Goal: Task Accomplishment & Management: Complete application form

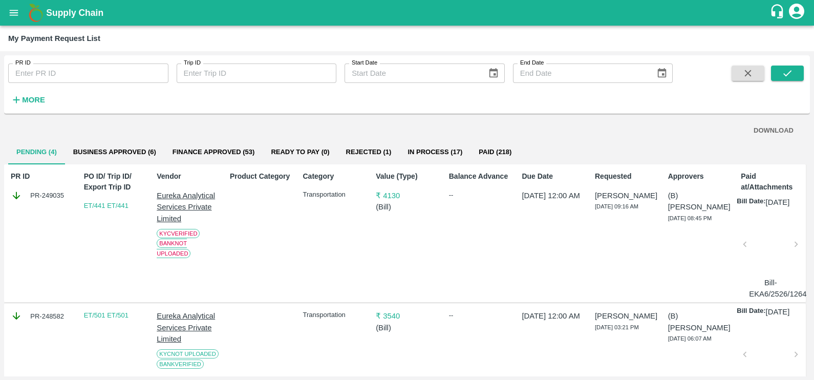
scroll to position [177, 0]
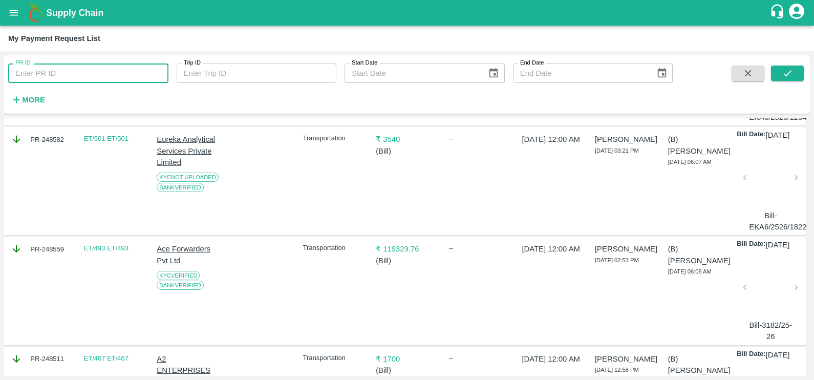
click at [42, 75] on input "PR ID" at bounding box center [88, 73] width 160 height 19
type input "245690"
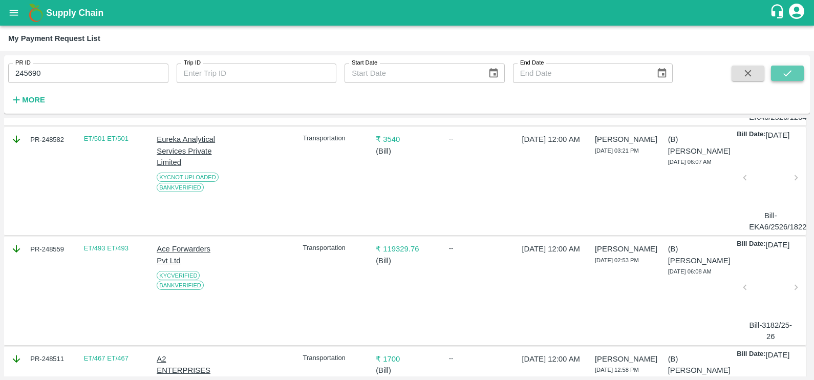
click at [779, 77] on button "submit" at bounding box center [787, 73] width 33 height 15
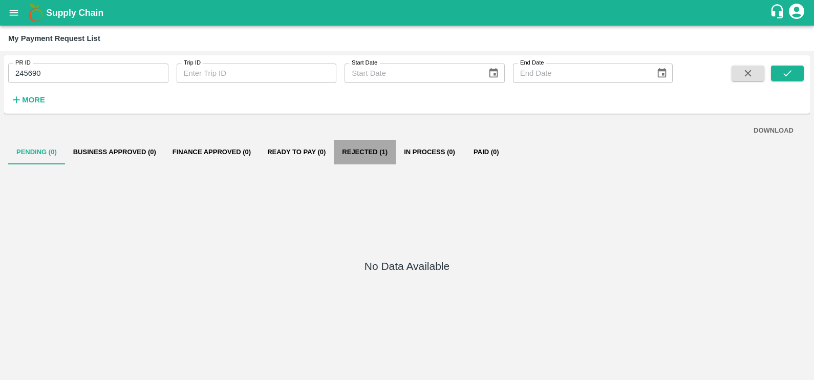
click at [355, 152] on button "Rejected (1)" at bounding box center [365, 152] width 62 height 25
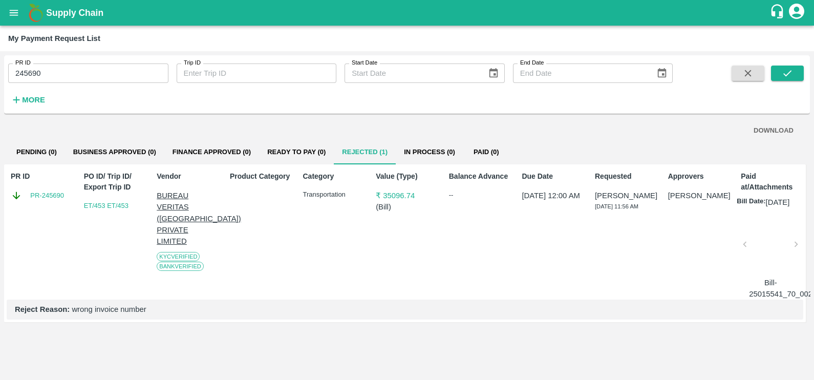
click at [786, 259] on div at bounding box center [770, 247] width 43 height 54
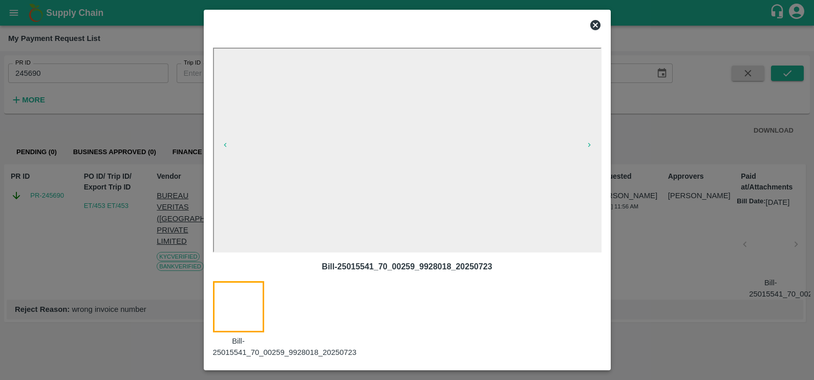
click at [594, 29] on icon at bounding box center [596, 25] width 10 height 10
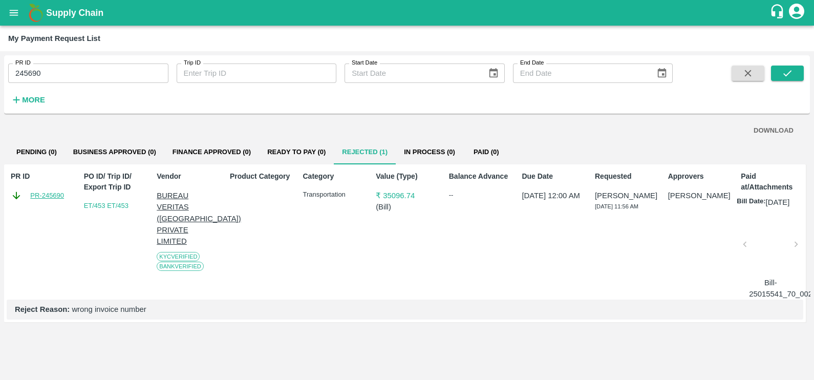
click at [41, 197] on link "PR-245690" at bounding box center [47, 196] width 34 height 10
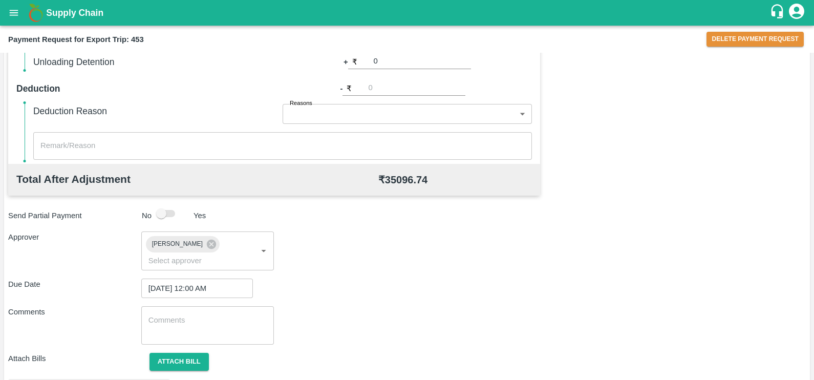
scroll to position [384, 0]
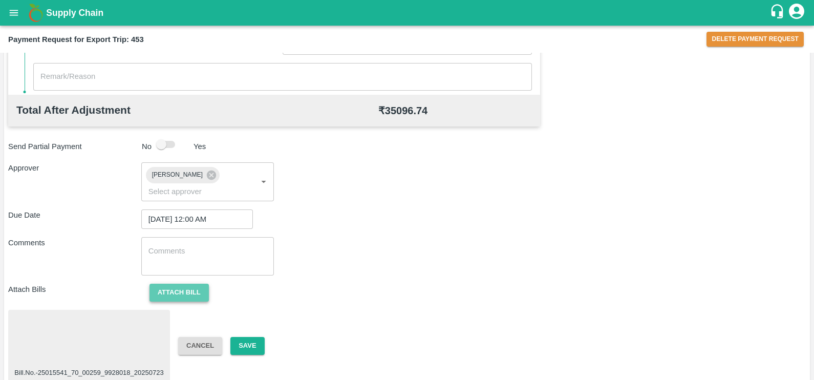
click at [194, 284] on button "Attach bill" at bounding box center [179, 293] width 59 height 18
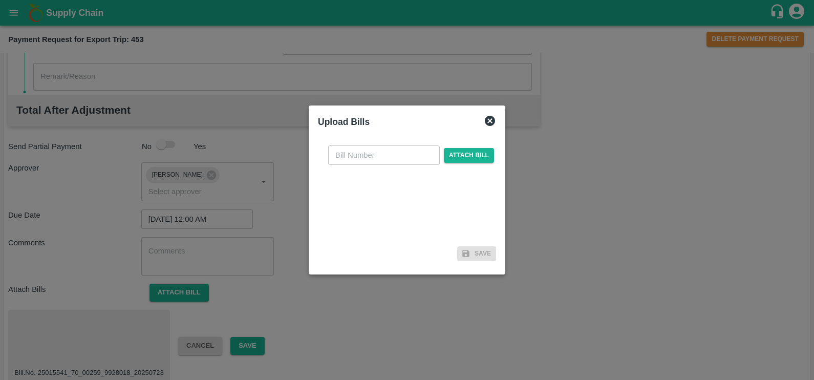
click at [486, 125] on icon at bounding box center [490, 121] width 10 height 10
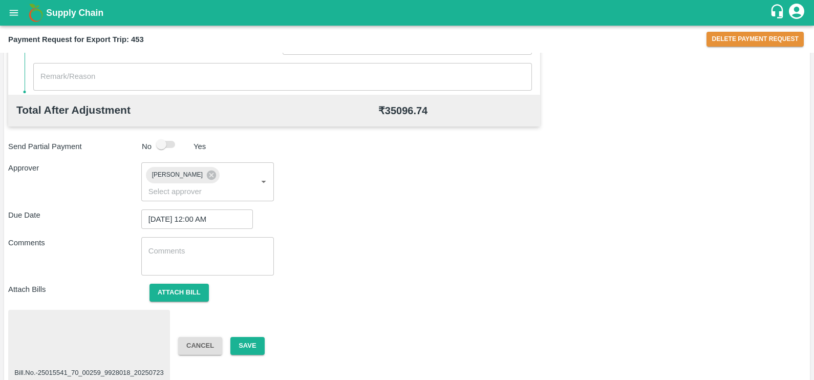
click at [124, 314] on div at bounding box center [89, 341] width 154 height 54
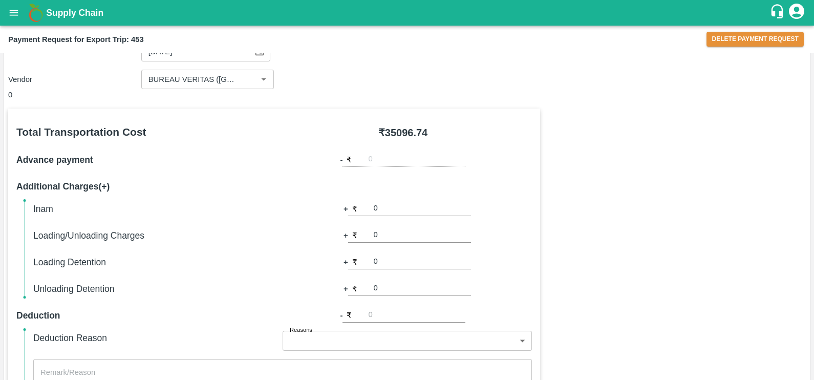
scroll to position [0, 0]
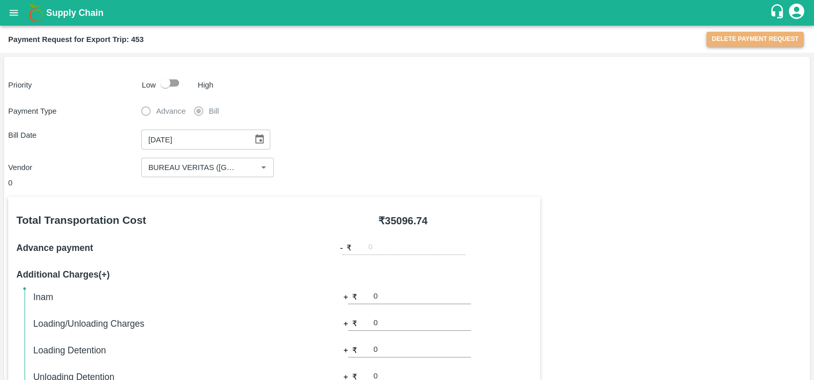
click at [745, 36] on button "Delete Payment Request" at bounding box center [755, 39] width 97 height 15
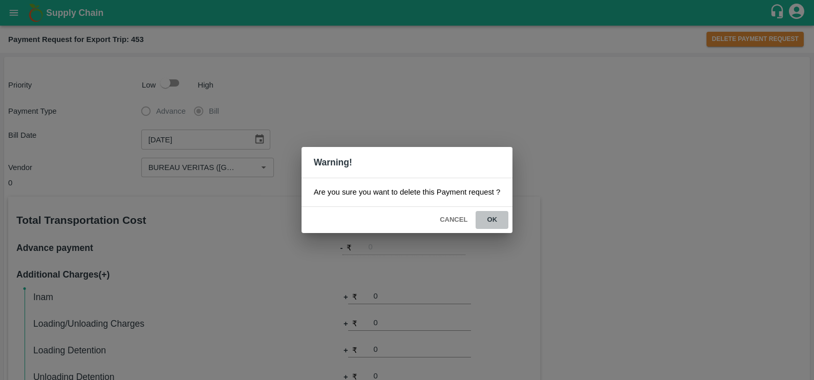
click at [489, 217] on button "ok" at bounding box center [492, 220] width 33 height 18
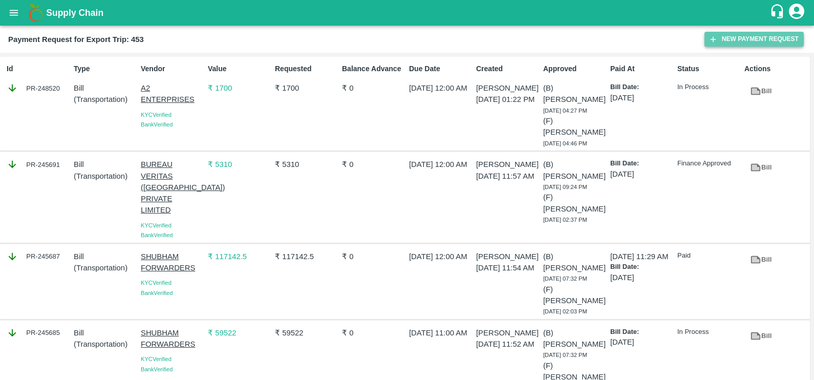
click at [726, 34] on button "New Payment Request" at bounding box center [754, 39] width 99 height 15
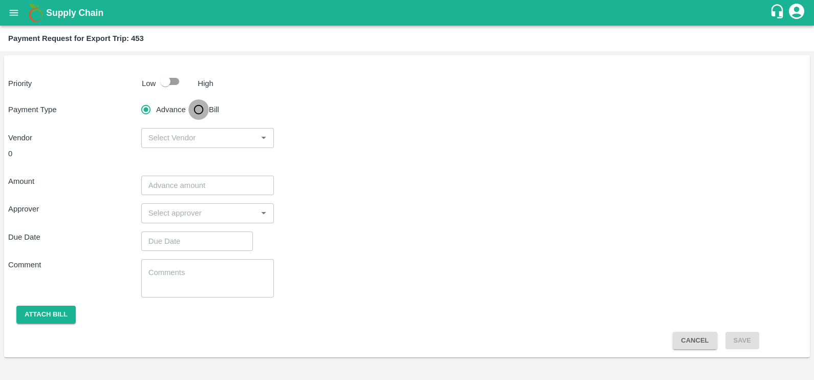
click at [202, 110] on input "Bill" at bounding box center [199, 109] width 20 height 20
radio input "true"
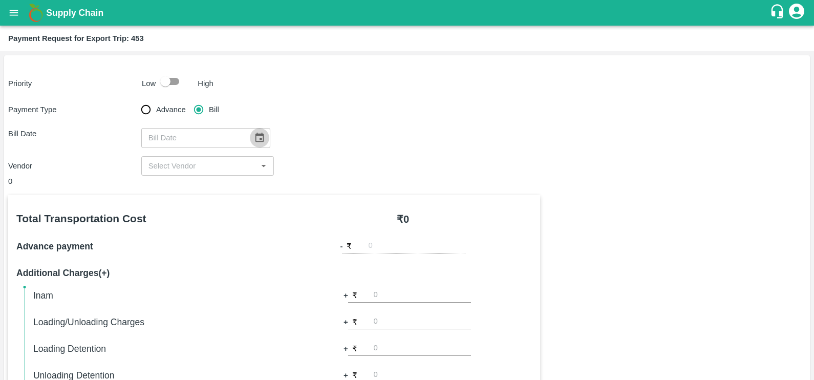
click at [254, 140] on icon "Choose date" at bounding box center [259, 137] width 11 height 11
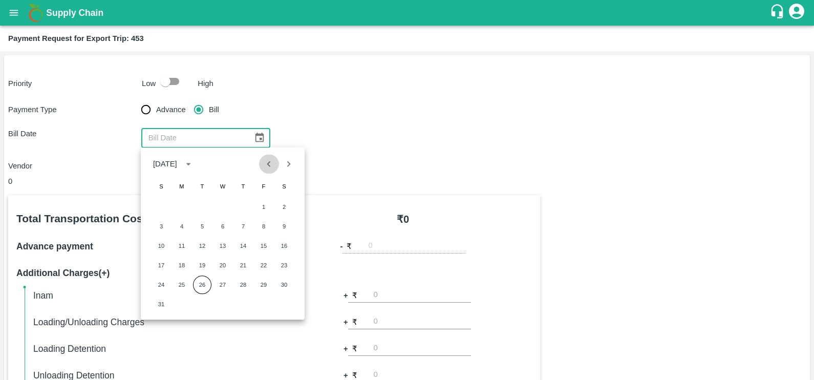
click at [264, 165] on icon "Previous month" at bounding box center [268, 163] width 11 height 11
click at [210, 264] on button "22" at bounding box center [202, 265] width 18 height 18
type input "[DATE]"
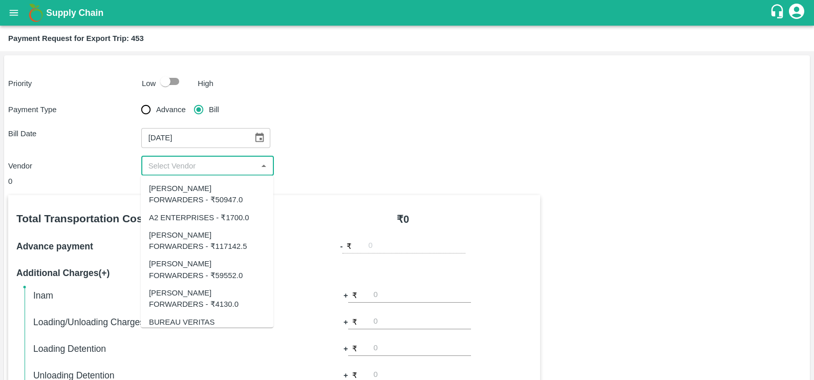
click at [199, 167] on input "input" at bounding box center [199, 165] width 110 height 13
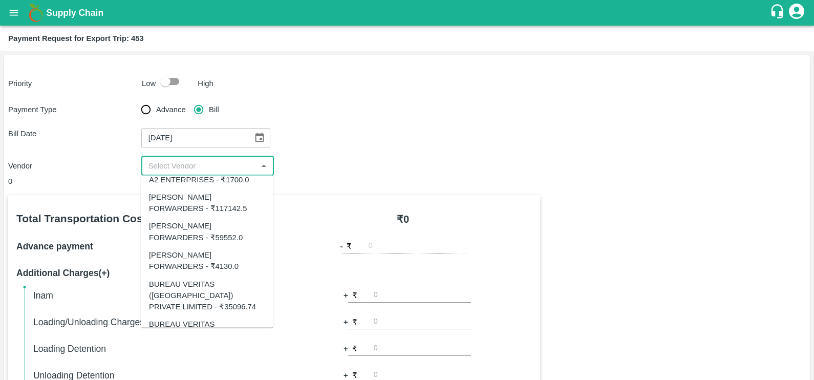
scroll to position [47, 0]
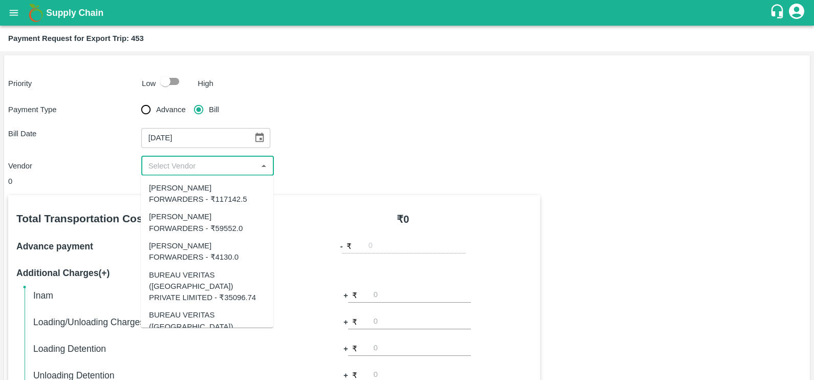
click at [202, 283] on div "BUREAU VERITAS ([GEOGRAPHIC_DATA]) PRIVATE LIMITED - ₹35096.74" at bounding box center [207, 286] width 116 height 34
type input "BUREAU VERITAS ([GEOGRAPHIC_DATA]) PRIVATE LIMITED - ₹35096.74"
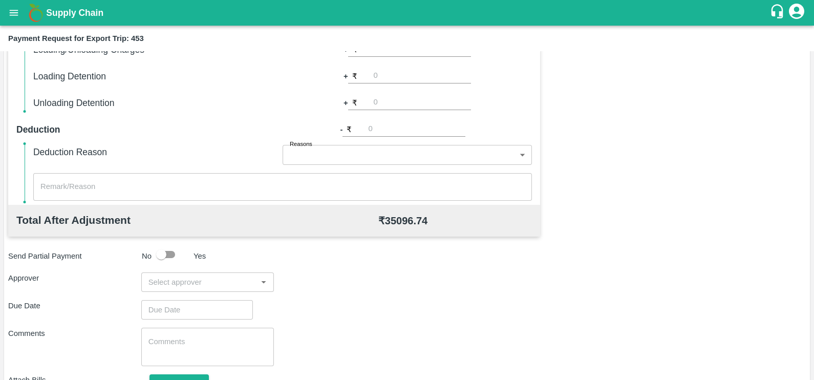
scroll to position [279, 0]
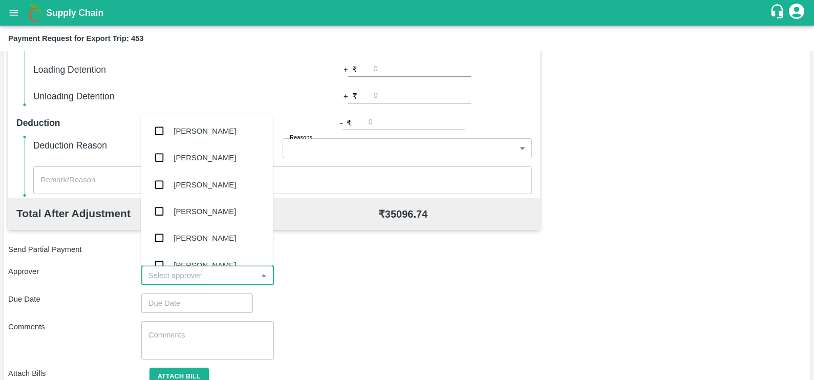
click at [242, 278] on input "input" at bounding box center [199, 275] width 110 height 13
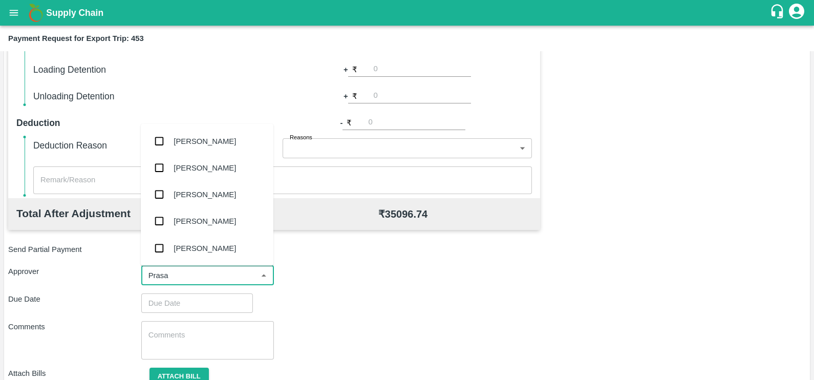
type input "Prasad"
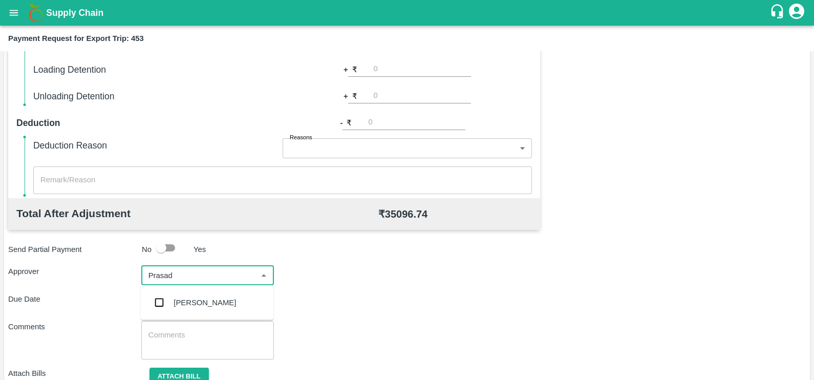
click at [211, 301] on div "[PERSON_NAME]" at bounding box center [205, 302] width 62 height 11
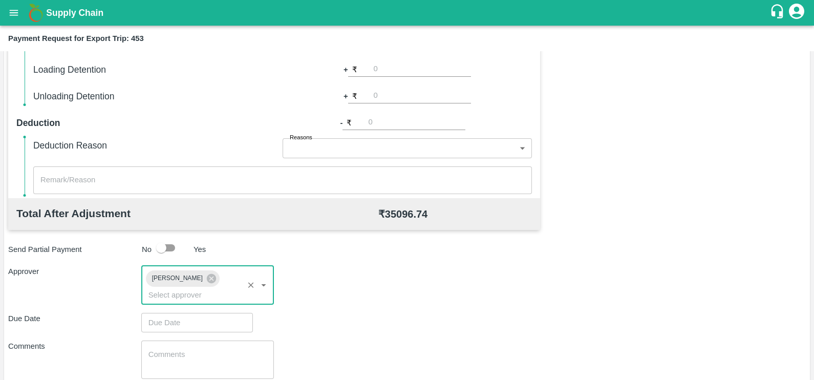
type input "DD/MM/YYYY hh:mm aa"
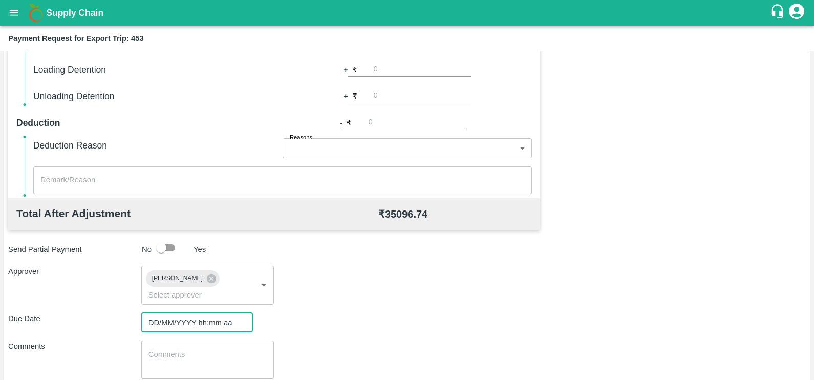
click at [208, 313] on input "DD/MM/YYYY hh:mm aa" at bounding box center [193, 322] width 104 height 19
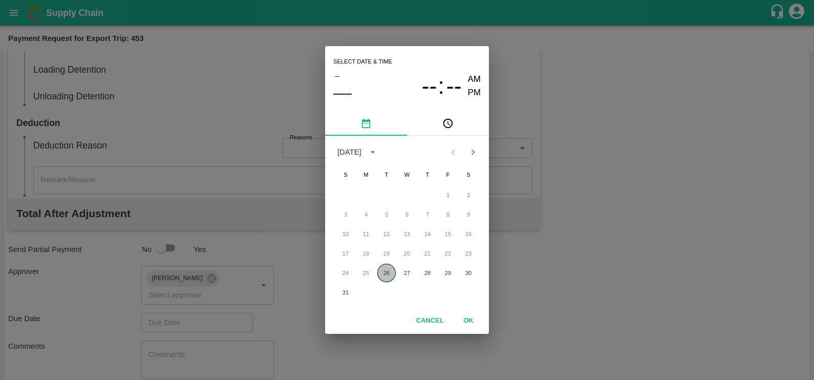
click at [388, 264] on button "26" at bounding box center [387, 273] width 18 height 18
type input "[DATE] 12:00 AM"
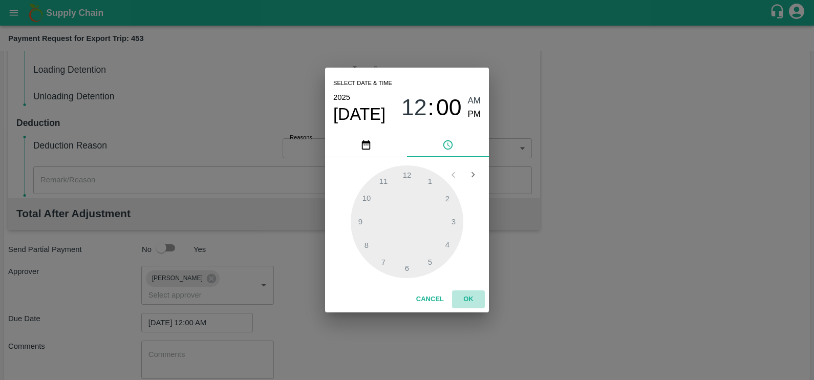
click at [464, 296] on button "OK" at bounding box center [468, 299] width 33 height 18
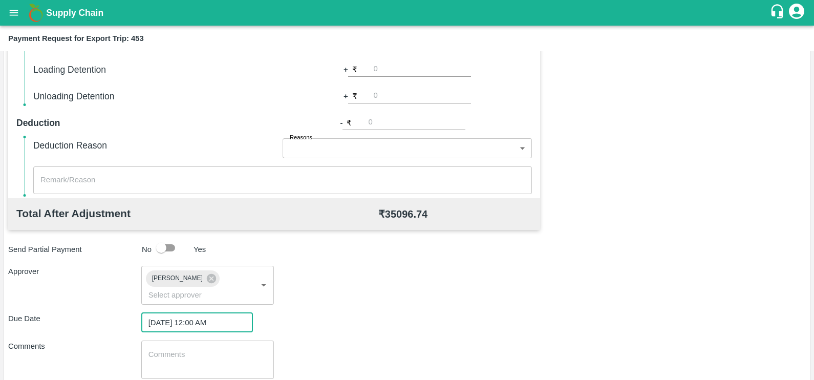
scroll to position [328, 0]
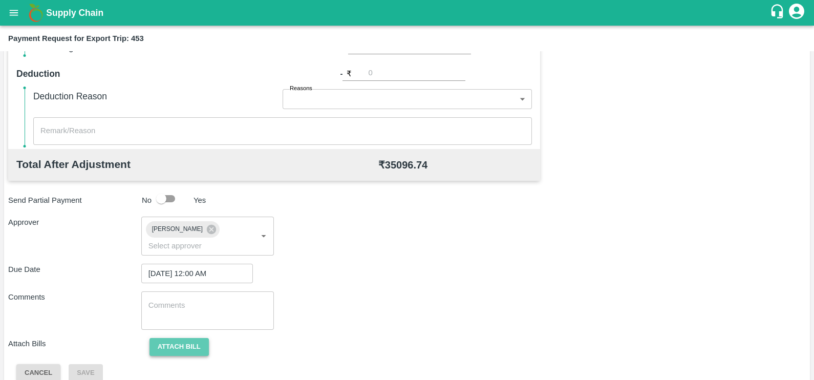
click at [185, 338] on button "Attach bill" at bounding box center [179, 347] width 59 height 18
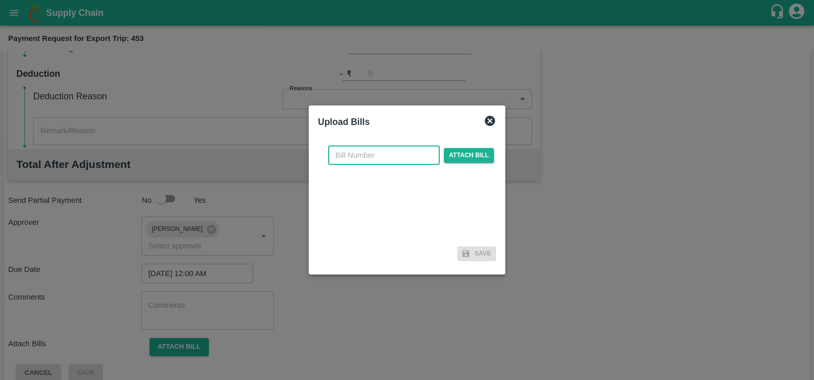
click at [368, 149] on input "text" at bounding box center [384, 154] width 112 height 19
paste input "70-25015541"
type input "70-25015541"
click at [461, 161] on span "Attach bill" at bounding box center [469, 155] width 50 height 15
click at [0, 0] on input "Attach bill" at bounding box center [0, 0] width 0 height 0
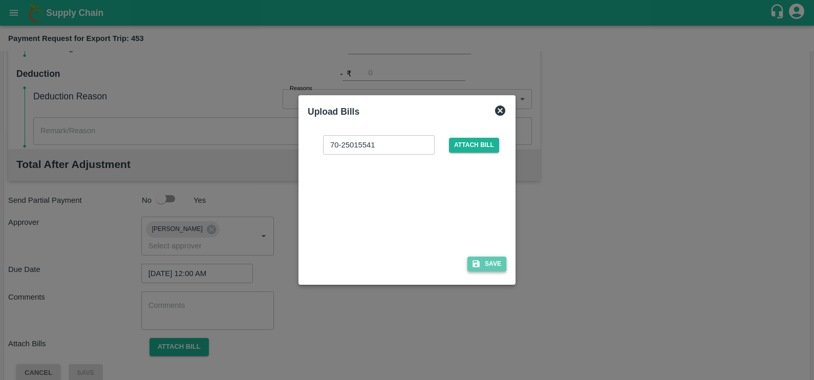
click at [483, 261] on button "Save" at bounding box center [487, 264] width 39 height 15
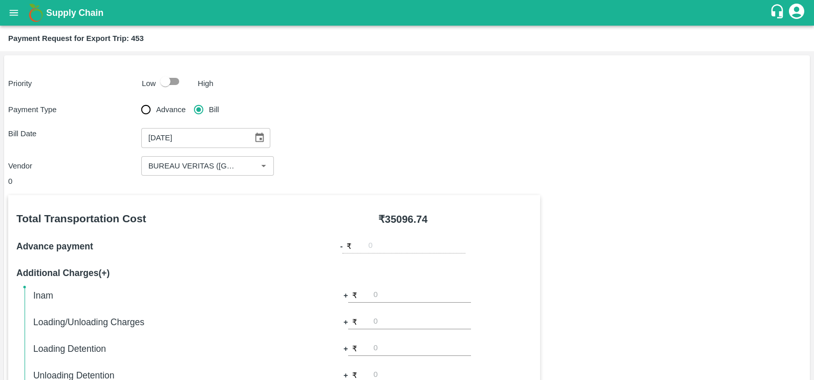
scroll to position [383, 0]
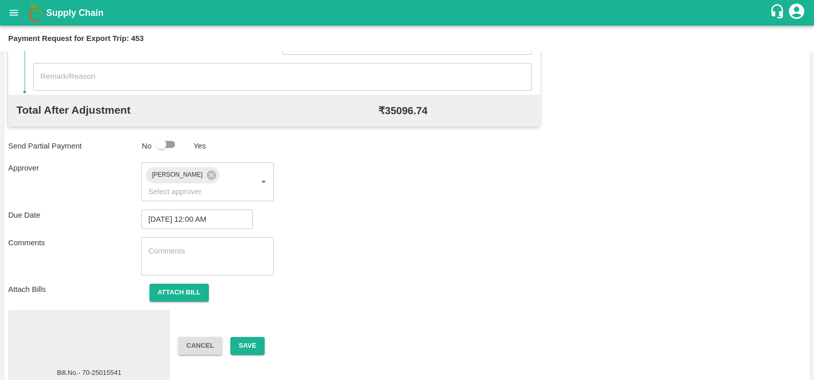
click at [95, 319] on div at bounding box center [89, 341] width 154 height 54
click at [249, 337] on button "Save" at bounding box center [248, 346] width 34 height 18
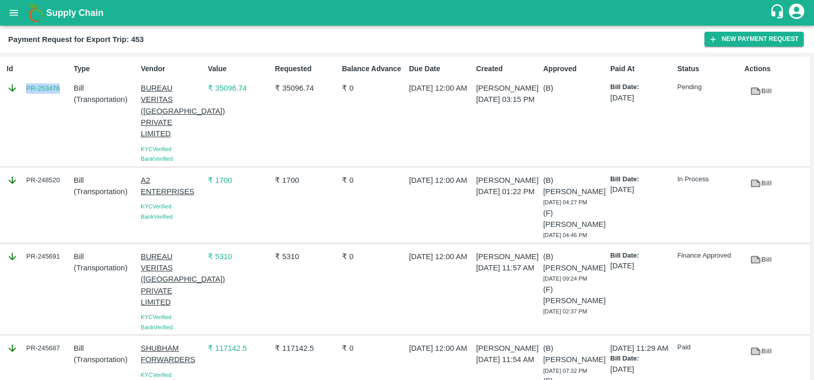
copy link "PR-253476"
drag, startPoint x: 25, startPoint y: 90, endPoint x: 61, endPoint y: 97, distance: 37.2
click at [61, 97] on div "Id PR-253476" at bounding box center [36, 111] width 67 height 104
copy link "PR-253476"
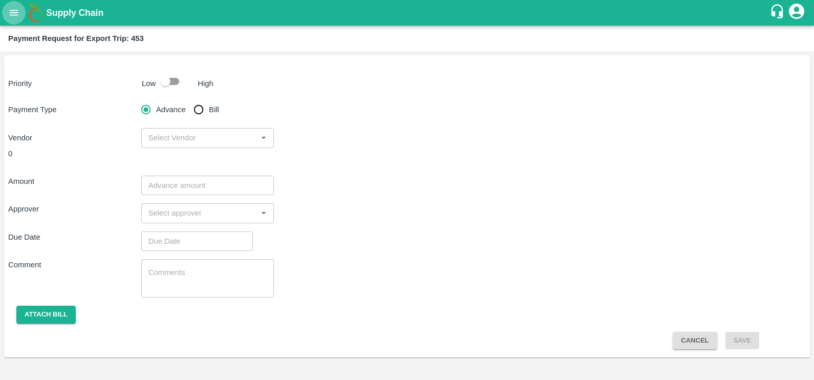
click at [11, 15] on icon "open drawer" at bounding box center [13, 12] width 11 height 11
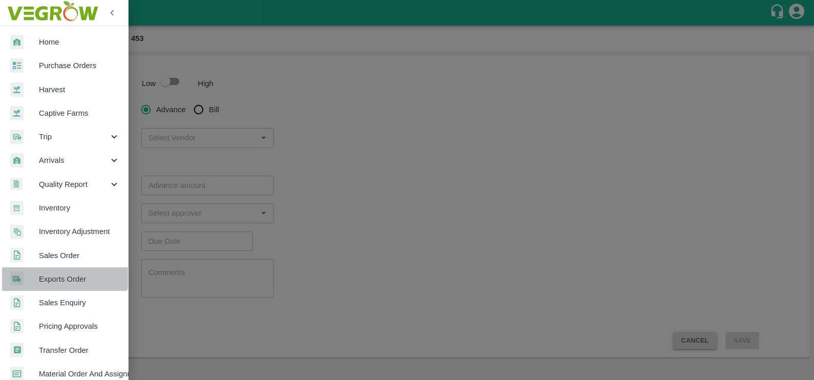
click at [60, 267] on link "Exports Order" at bounding box center [64, 279] width 128 height 24
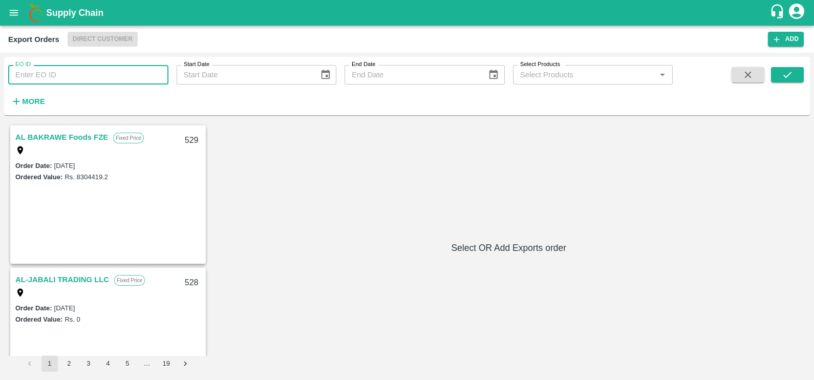
click at [48, 74] on input "EO ID" at bounding box center [88, 74] width 160 height 19
paste input "367"
type input "367"
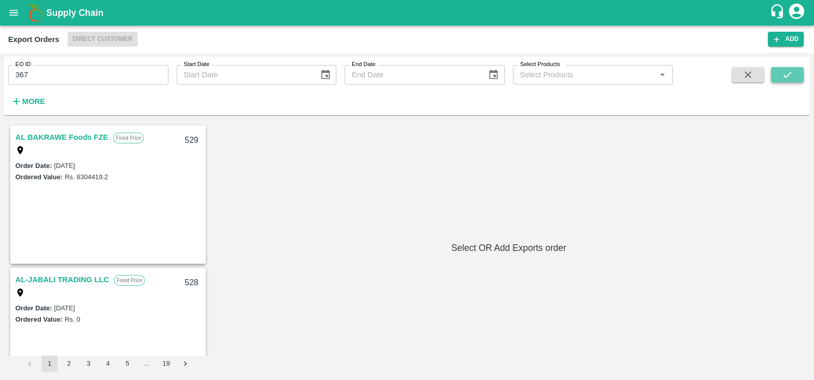
click at [791, 72] on icon "submit" at bounding box center [787, 74] width 11 height 11
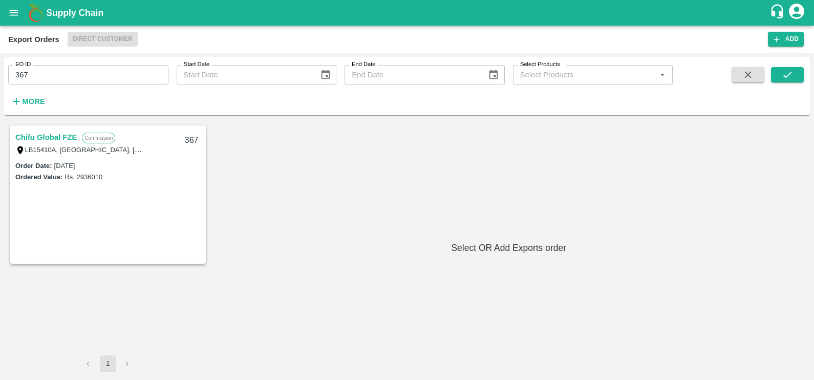
click at [42, 138] on link "Chifu Global FZE" at bounding box center [45, 137] width 61 height 13
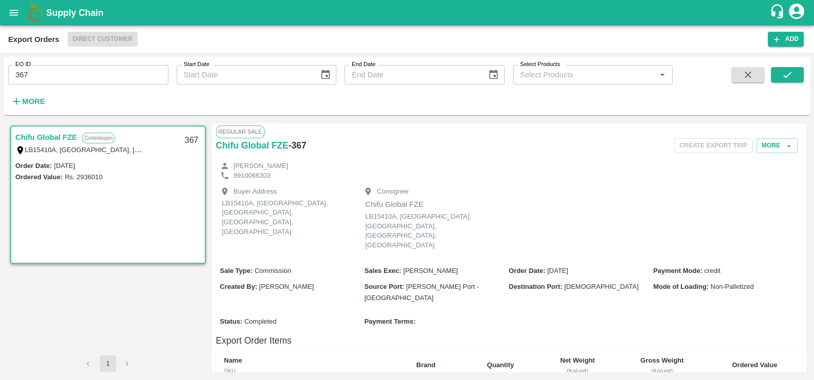
scroll to position [256, 0]
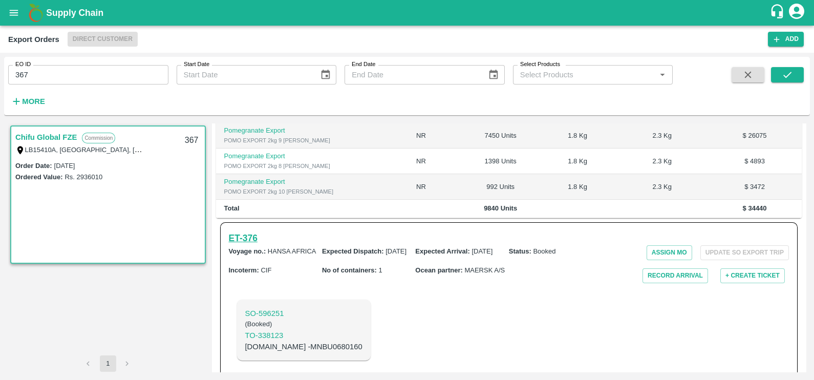
click at [253, 231] on h6 "ET- 376" at bounding box center [243, 238] width 29 height 14
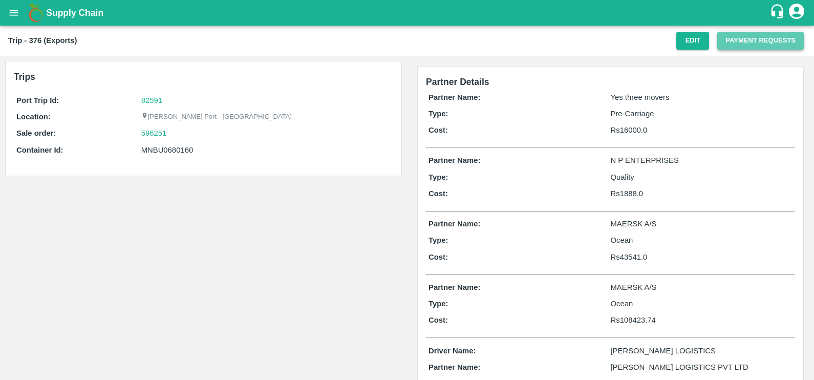
click at [740, 46] on button "Payment Requests" at bounding box center [761, 41] width 87 height 18
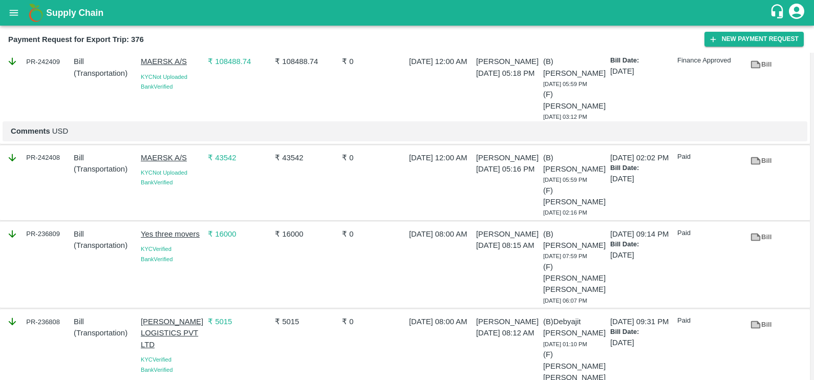
scroll to position [104, 0]
click at [768, 159] on link "Bill" at bounding box center [761, 160] width 33 height 18
